Goal: Browse casually

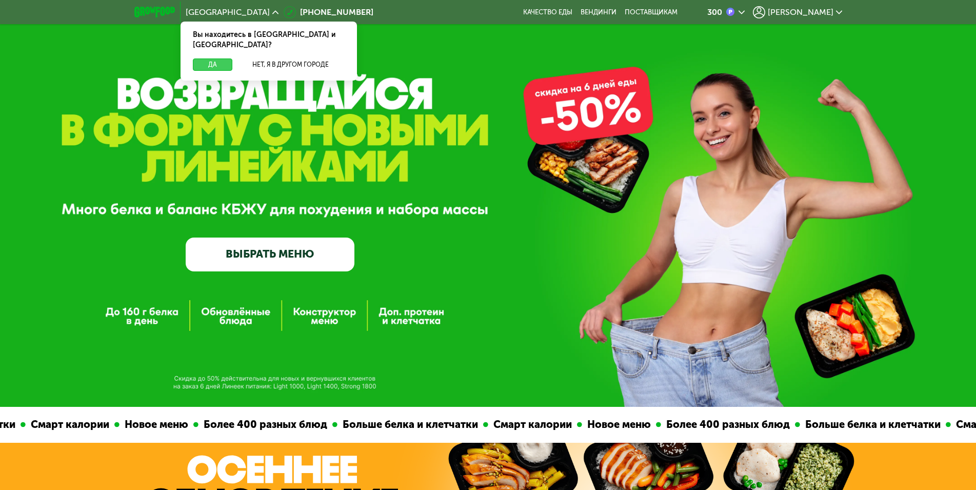
click at [212, 58] on button "Да" at bounding box center [213, 64] width 40 height 12
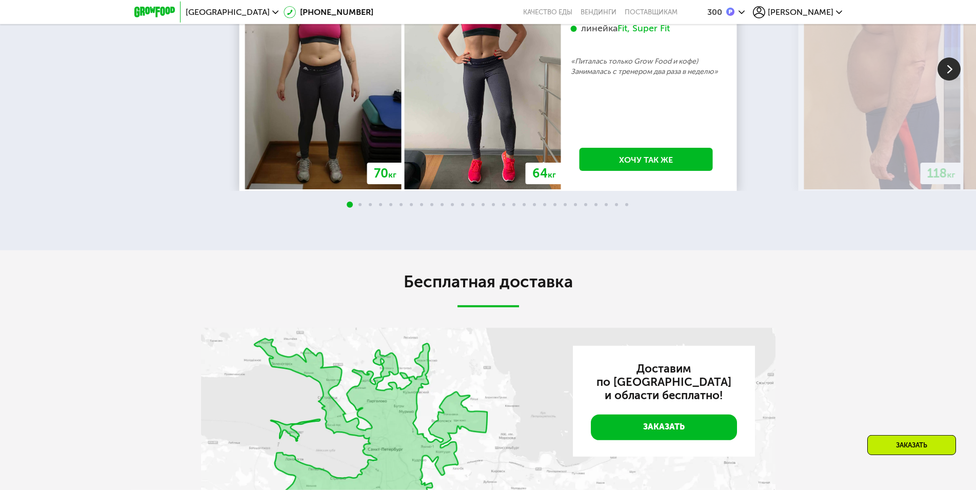
scroll to position [2146, 0]
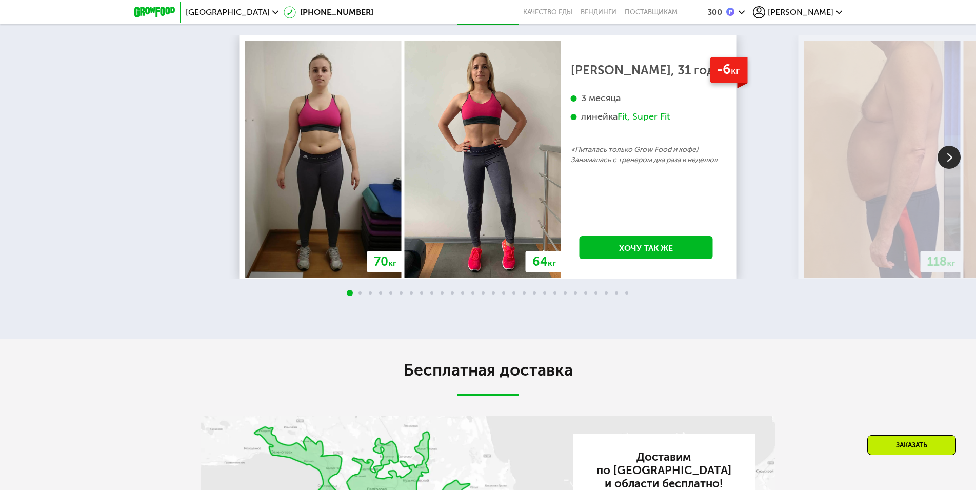
click at [953, 169] on img at bounding box center [949, 157] width 23 height 23
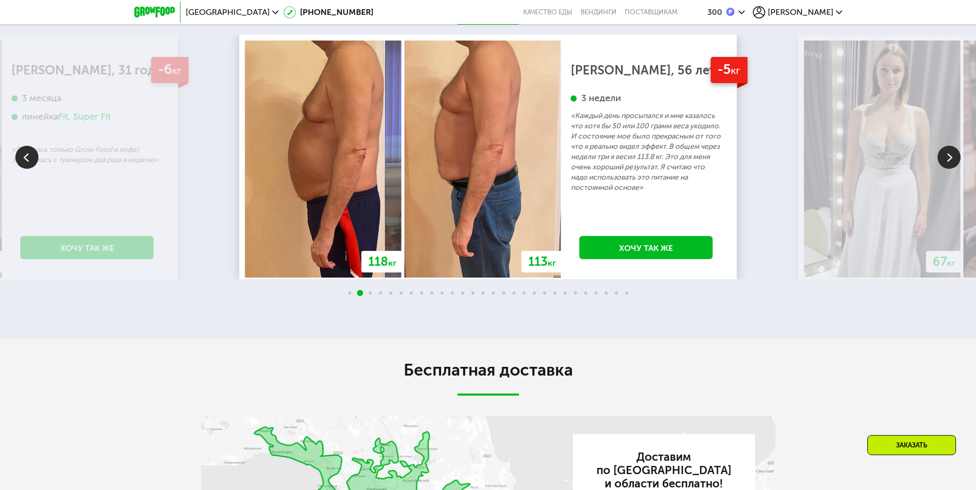
click at [953, 169] on img at bounding box center [949, 157] width 23 height 23
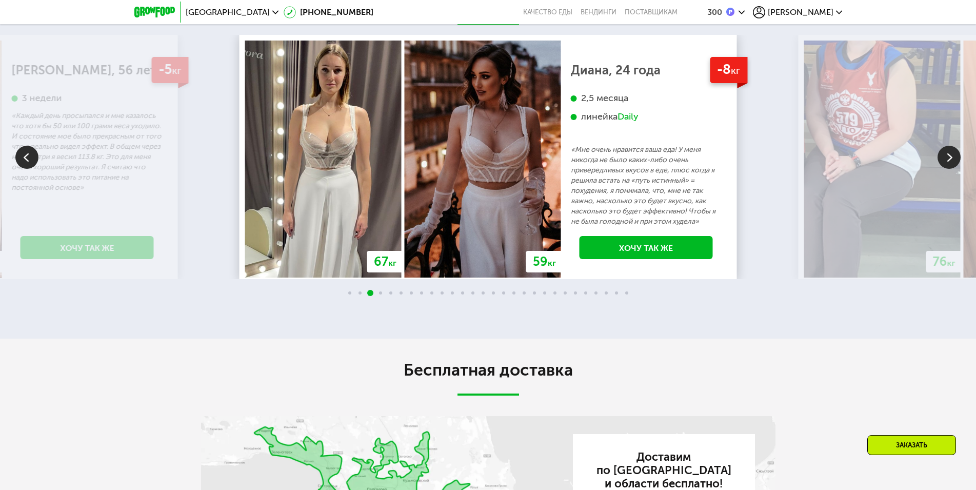
click at [953, 169] on img at bounding box center [949, 157] width 23 height 23
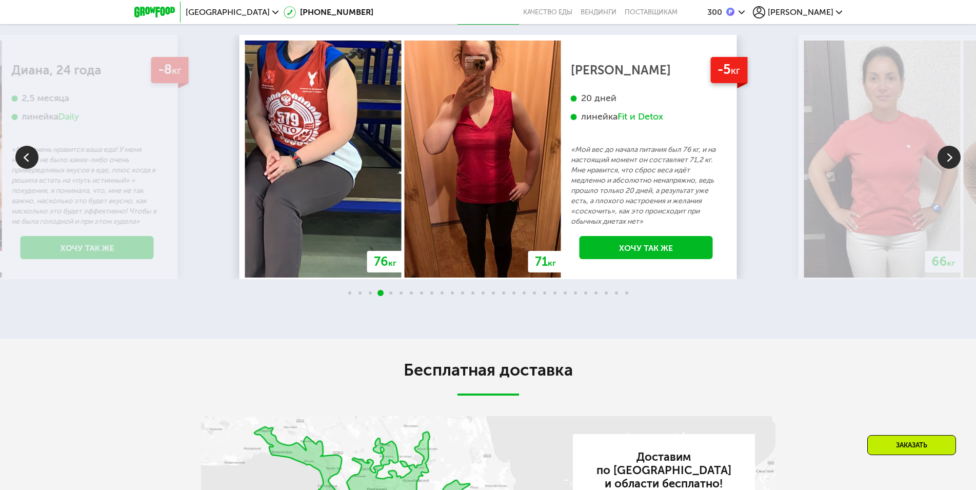
click at [953, 169] on img at bounding box center [949, 157] width 23 height 23
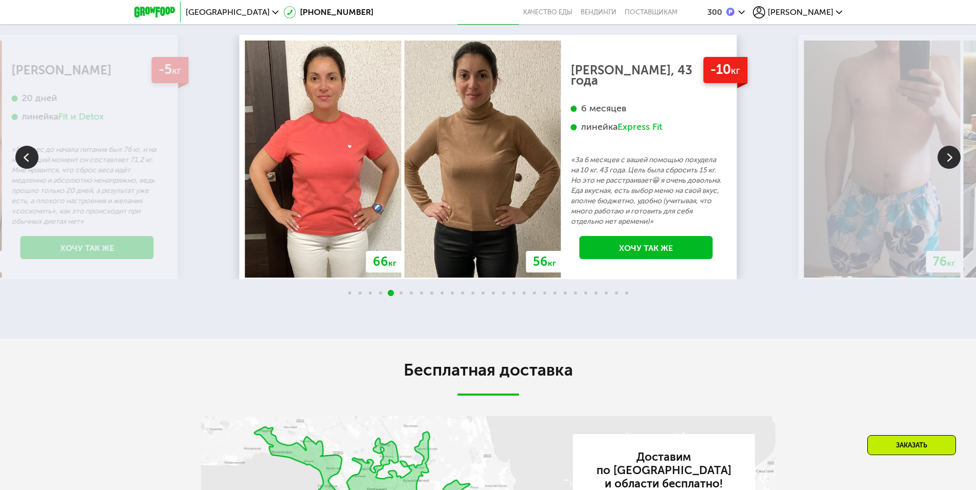
click at [953, 169] on img at bounding box center [949, 157] width 23 height 23
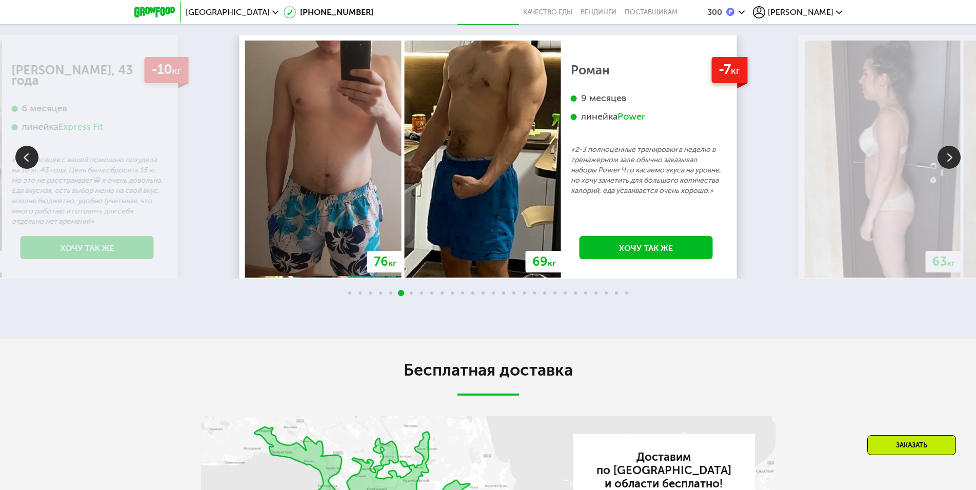
click at [953, 169] on img at bounding box center [949, 157] width 23 height 23
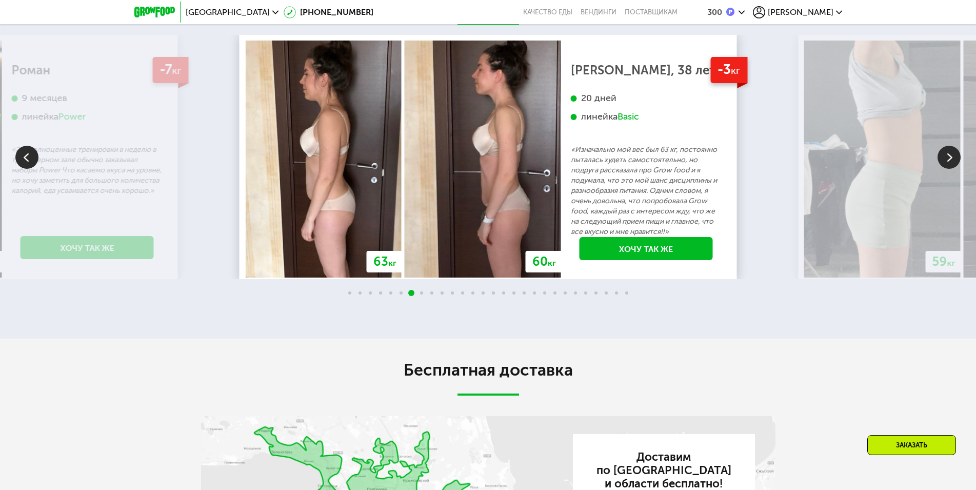
click at [953, 169] on img at bounding box center [949, 157] width 23 height 23
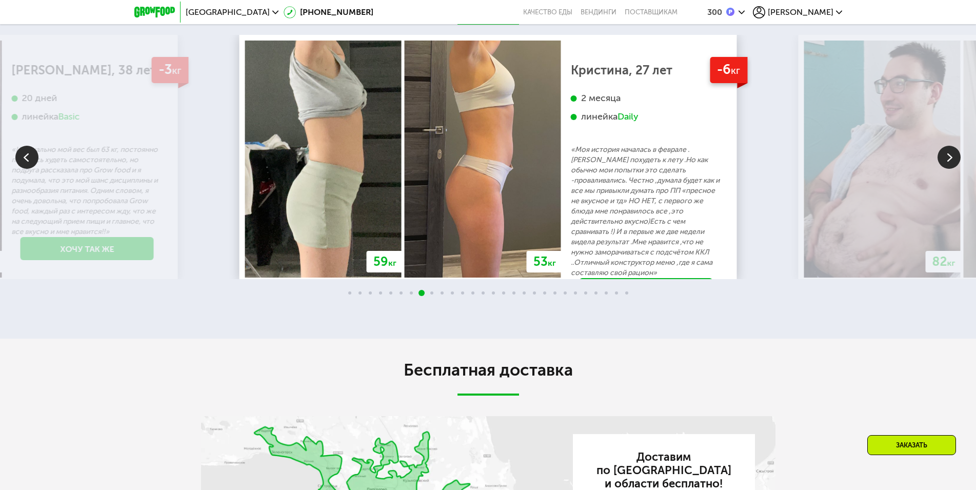
click at [953, 169] on img at bounding box center [949, 157] width 23 height 23
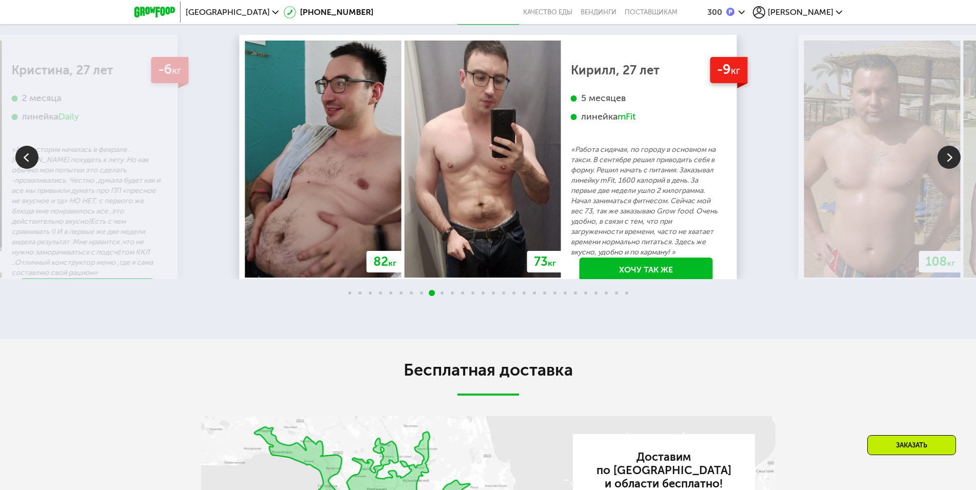
click at [953, 169] on img at bounding box center [949, 157] width 23 height 23
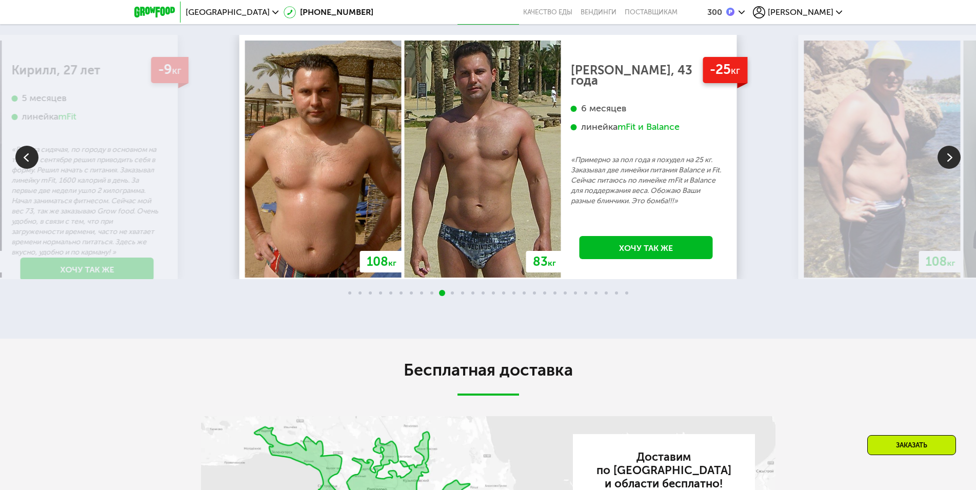
click at [953, 169] on img at bounding box center [949, 157] width 23 height 23
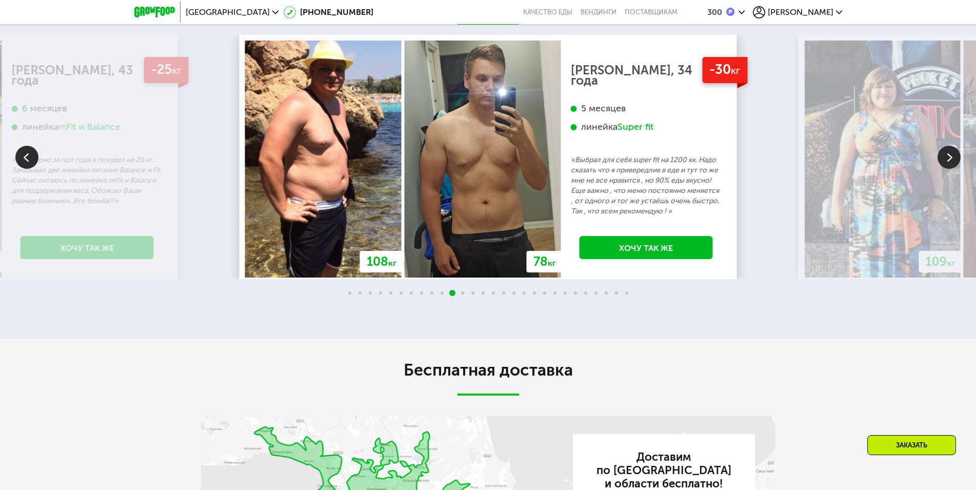
click at [953, 169] on img at bounding box center [949, 157] width 23 height 23
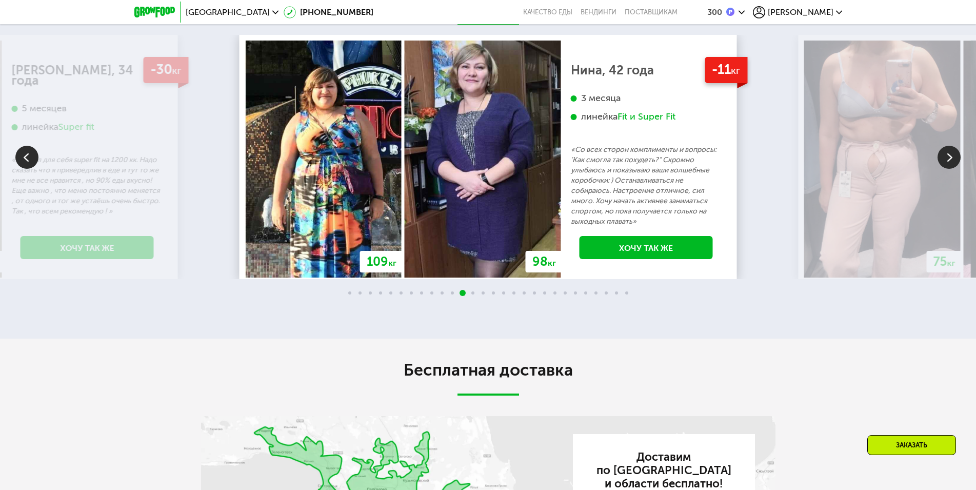
click at [953, 169] on img at bounding box center [949, 157] width 23 height 23
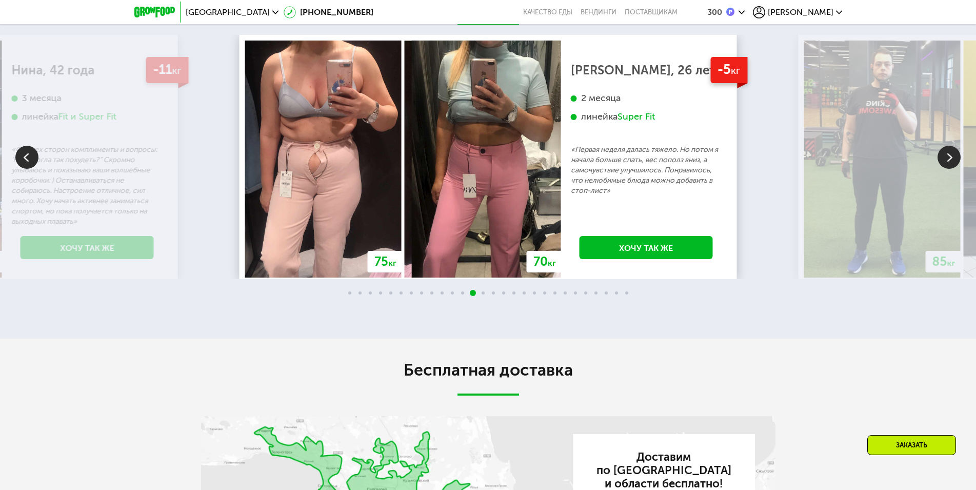
click at [953, 169] on img at bounding box center [949, 157] width 23 height 23
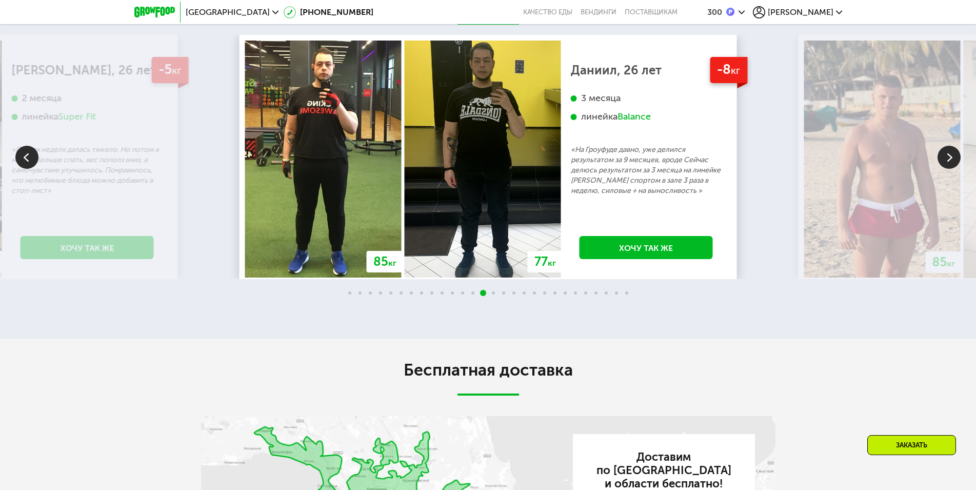
click at [953, 169] on img at bounding box center [949, 157] width 23 height 23
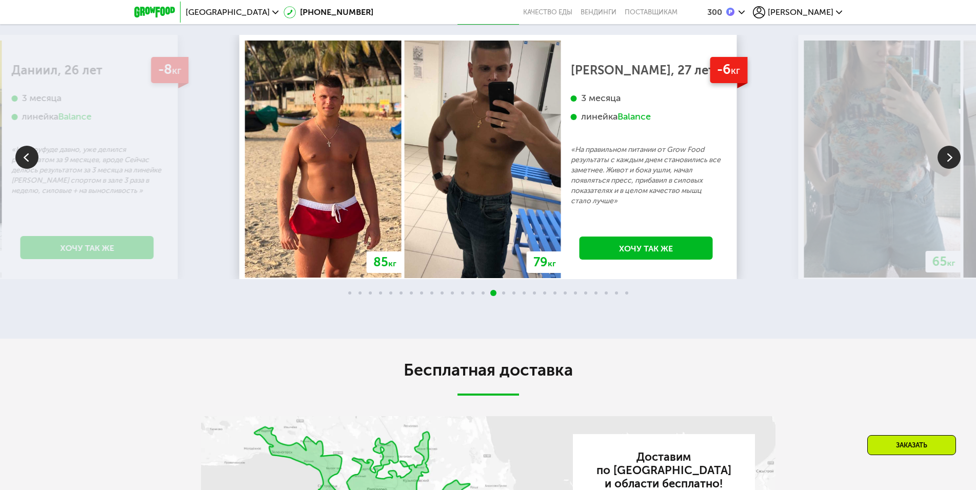
click at [953, 169] on img at bounding box center [949, 157] width 23 height 23
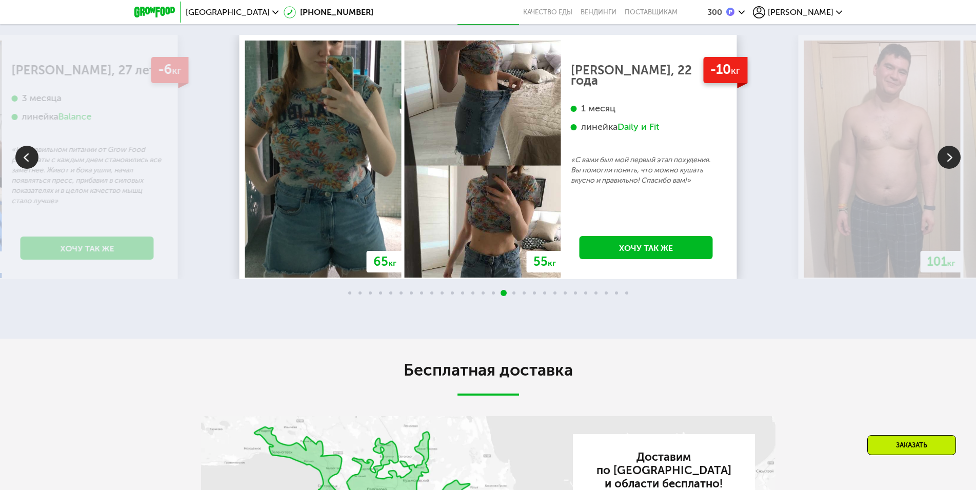
click at [953, 169] on img at bounding box center [949, 157] width 23 height 23
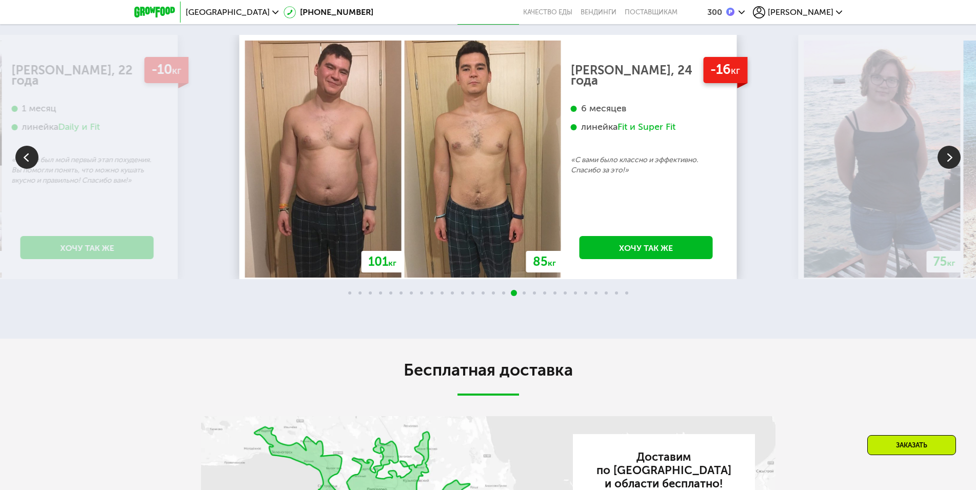
click at [953, 169] on img at bounding box center [949, 157] width 23 height 23
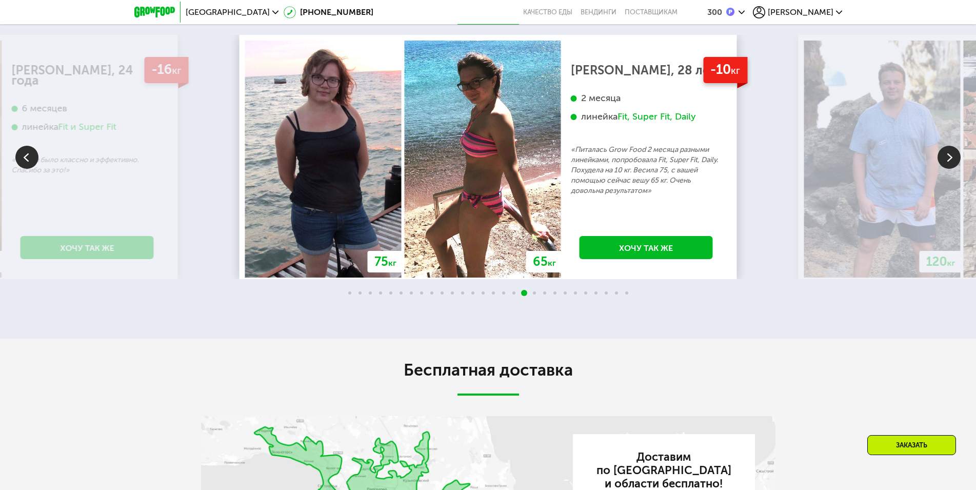
click at [953, 169] on img at bounding box center [949, 157] width 23 height 23
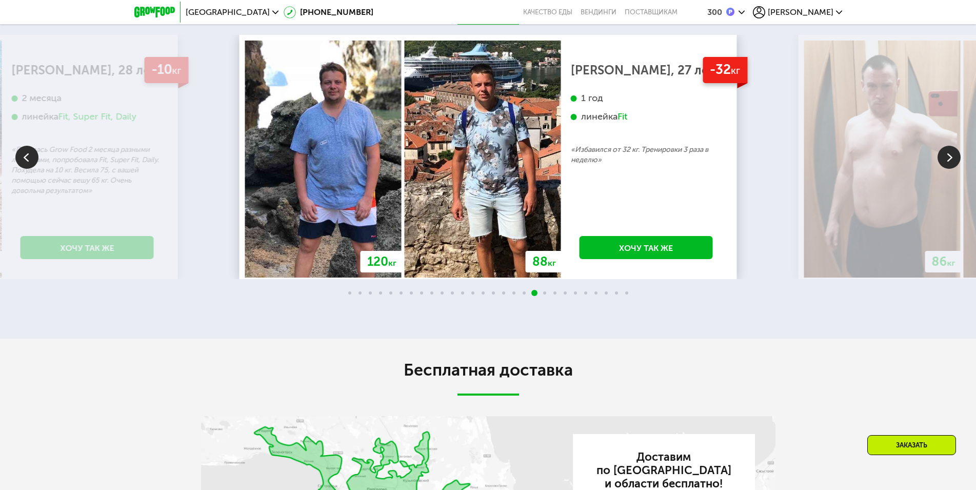
click at [953, 169] on img at bounding box center [949, 157] width 23 height 23
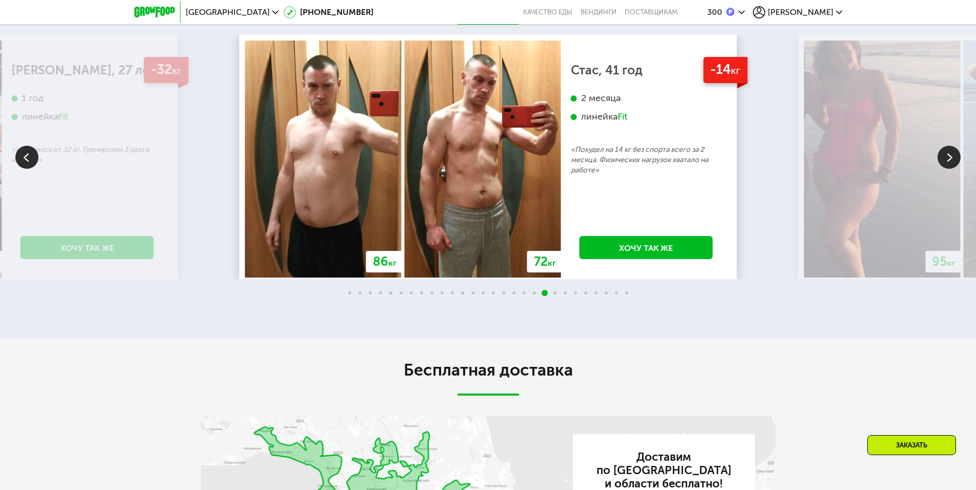
click at [953, 169] on img at bounding box center [949, 157] width 23 height 23
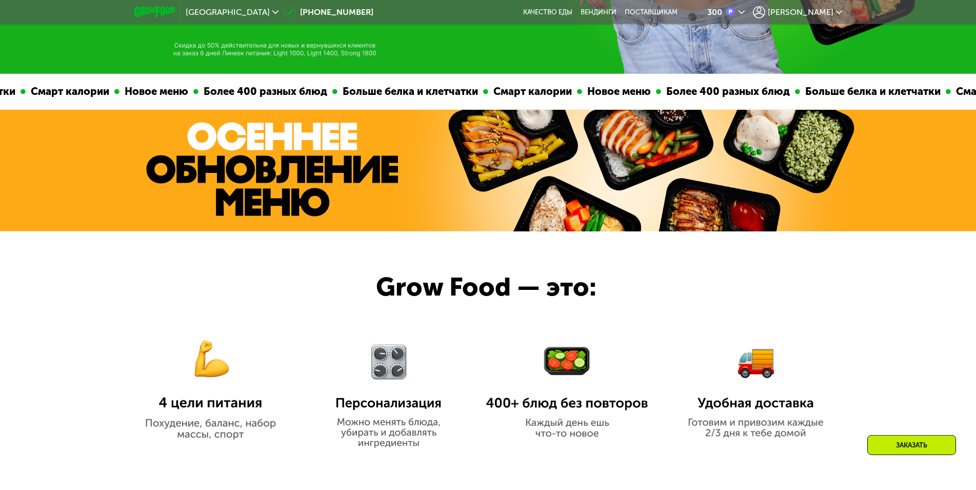
scroll to position [209, 0]
